Goal: Communication & Community: Ask a question

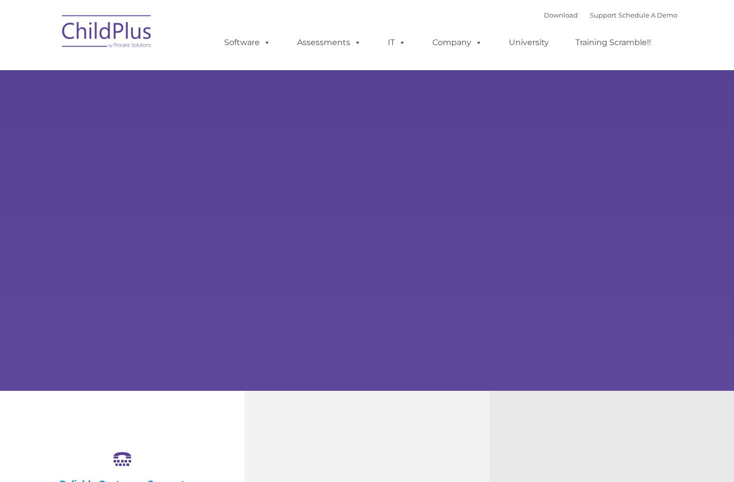
select select "MEDIUM"
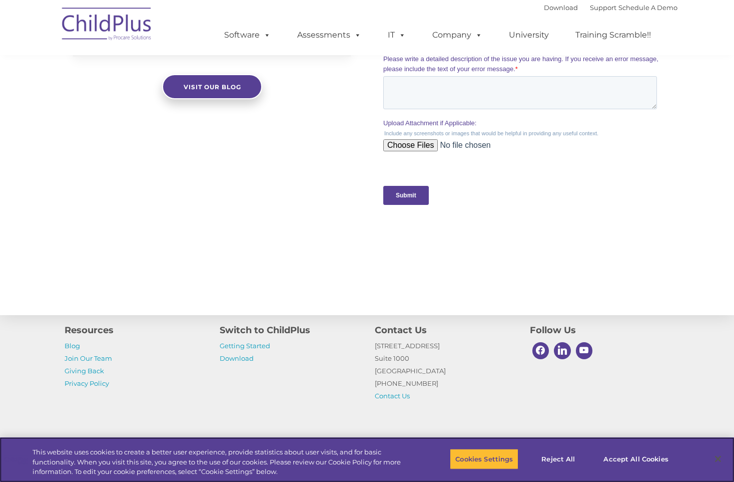
scroll to position [993, 0]
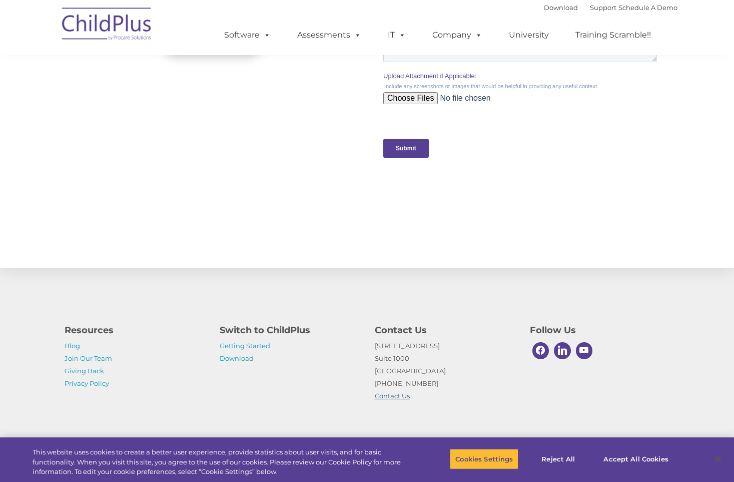
click at [394, 396] on link "Contact Us" at bounding box center [392, 395] width 35 height 8
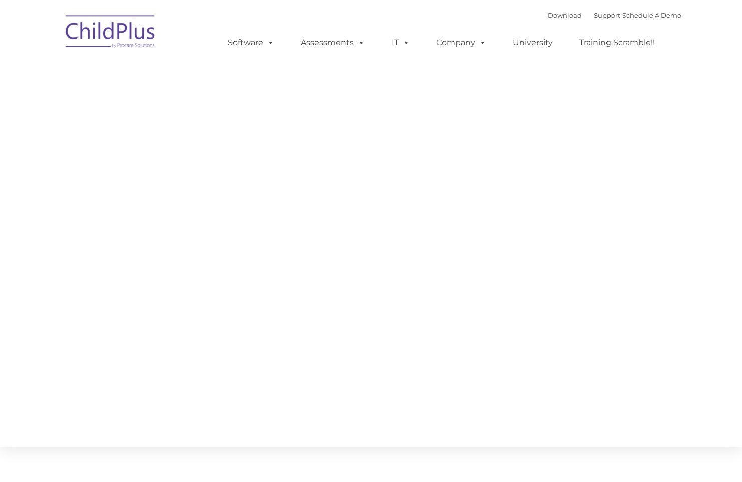
type input ""
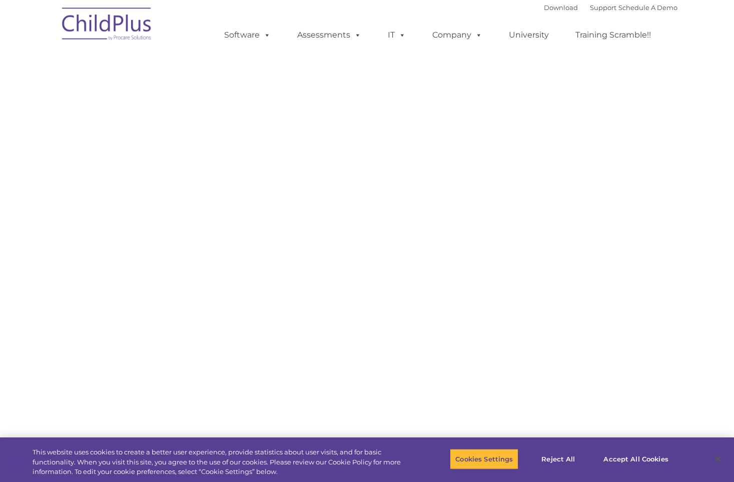
select select "MEDIUM"
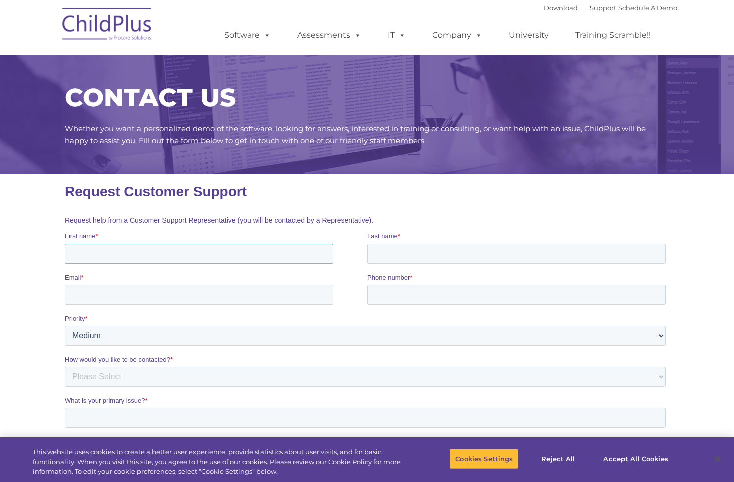
click at [124, 249] on input "First name *" at bounding box center [198, 253] width 269 height 20
type input "Lakeisha"
type input "Smith"
type input "lsmith@familyguidancecenter.org"
type input "3343419256"
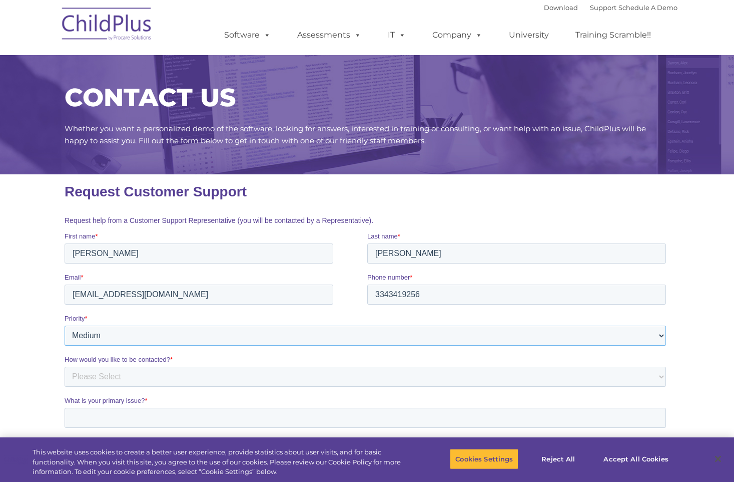
click at [108, 339] on select "Please Select Low Medium High" at bounding box center [365, 335] width 602 height 20
select select "HIGH"
click at [64, 325] on select "Please Select Low Medium High" at bounding box center [365, 335] width 602 height 20
click at [98, 377] on select "Please Select Phone Email" at bounding box center [365, 376] width 602 height 20
select select "Phone"
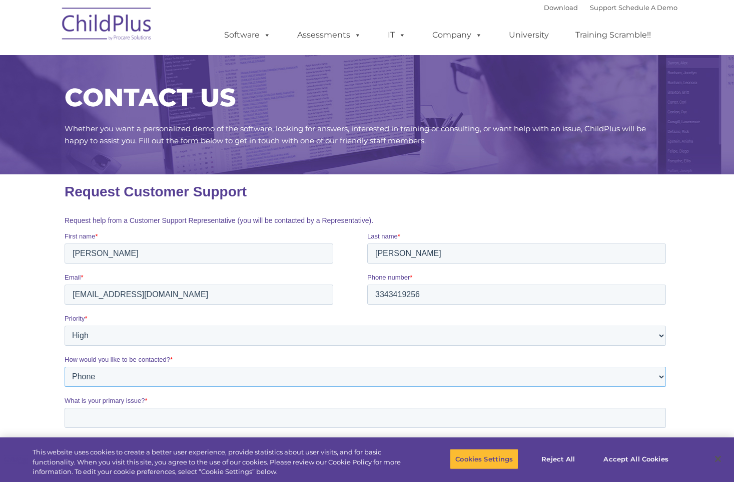
click at [64, 366] on select "Please Select Phone Email" at bounding box center [365, 376] width 602 height 20
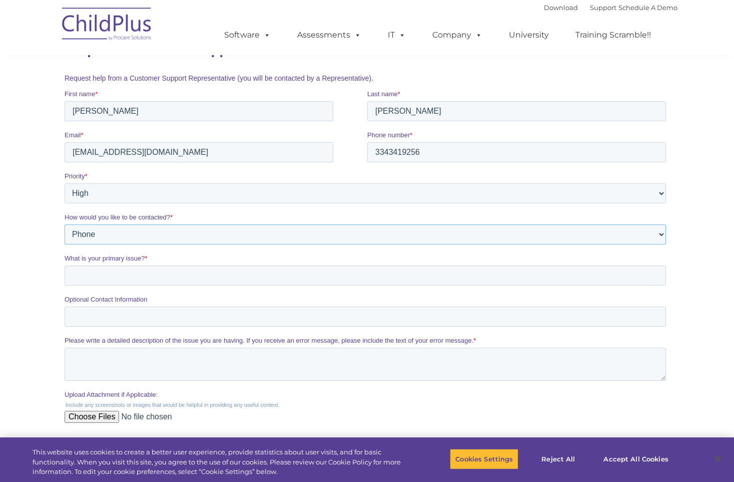
scroll to position [150, 0]
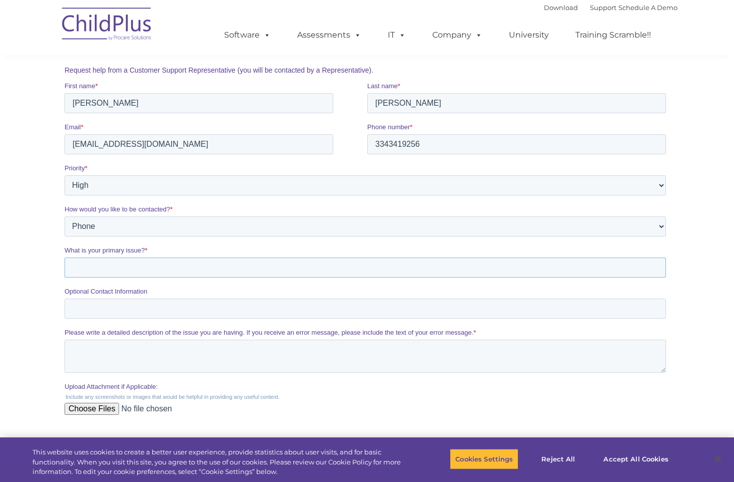
click at [105, 270] on input "What is your primary issue? *" at bounding box center [365, 267] width 602 height 20
type input "Training"
click at [108, 307] on input "Optional Contact Information" at bounding box center [365, 308] width 602 height 20
type input "334-341-9256"
click at [96, 352] on textarea "Please write a detailed description of the issue you are having. If you receive…" at bounding box center [365, 355] width 602 height 33
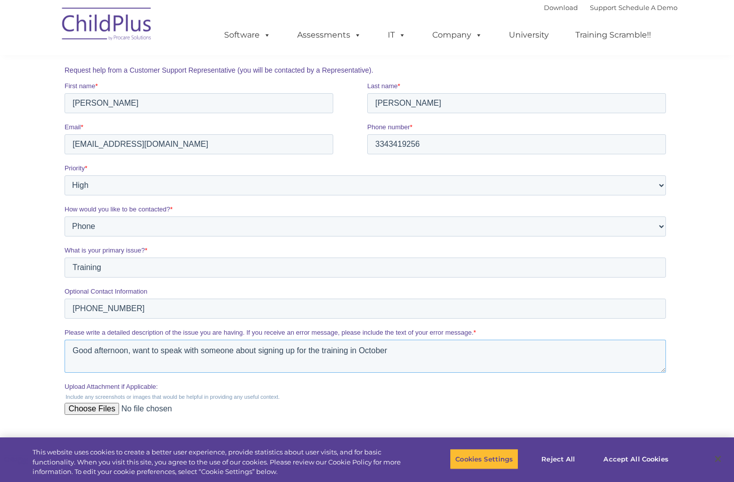
click at [287, 352] on textarea "Good afternoon, want to speak with someone about signing up for the training in…" at bounding box center [365, 355] width 602 height 33
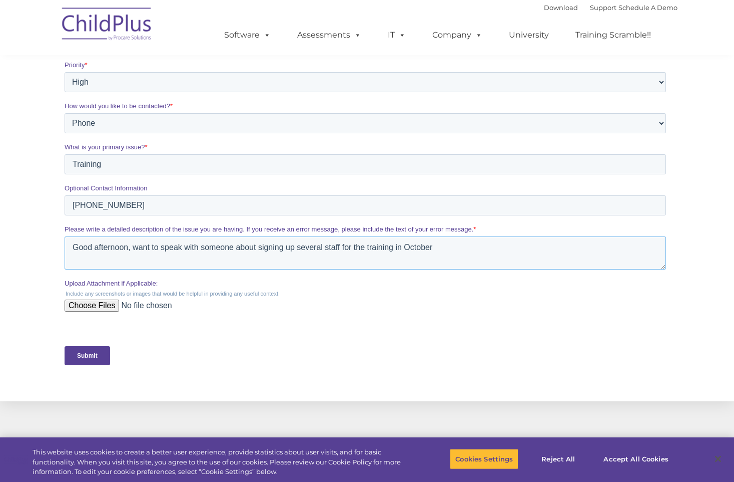
scroll to position [350, 0]
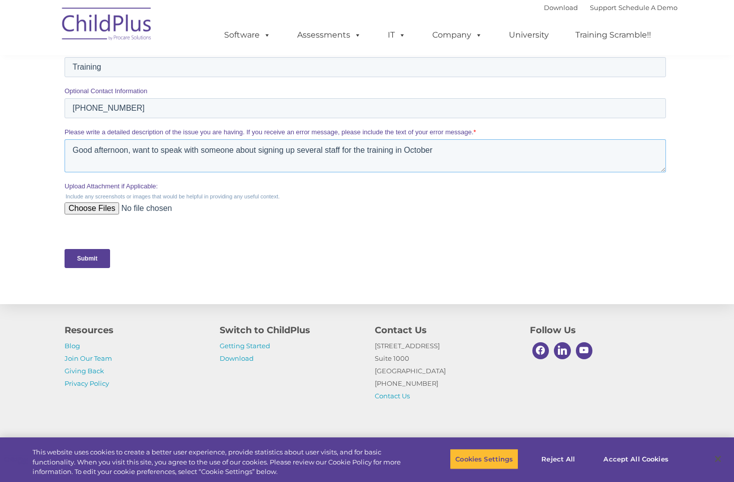
type textarea "Good afternoon, want to speak with someone about signing up several staff for t…"
click at [90, 255] on input "Submit" at bounding box center [87, 258] width 46 height 19
